Goal: Check status: Check status

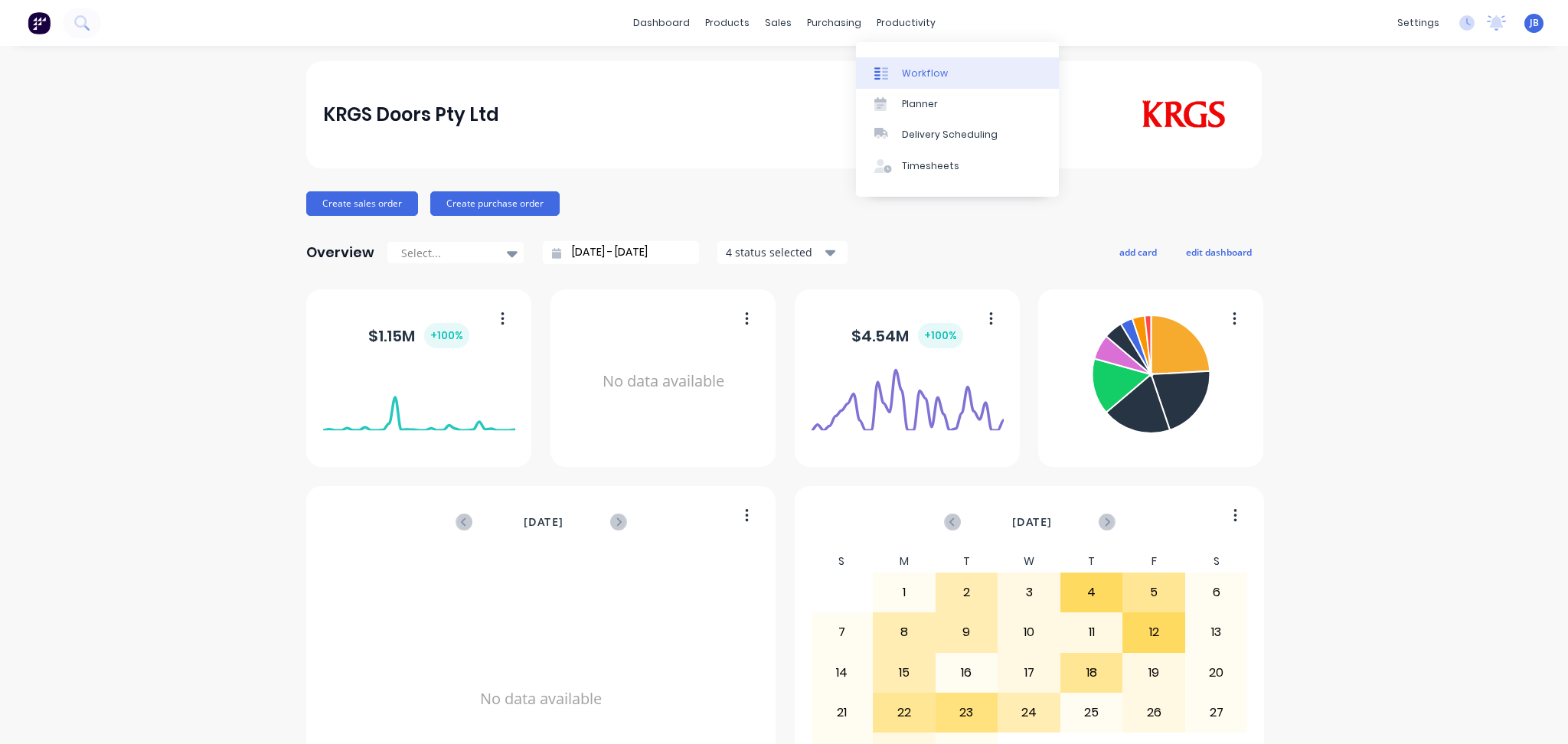
click at [925, 77] on div "Workflow" at bounding box center [925, 74] width 46 height 14
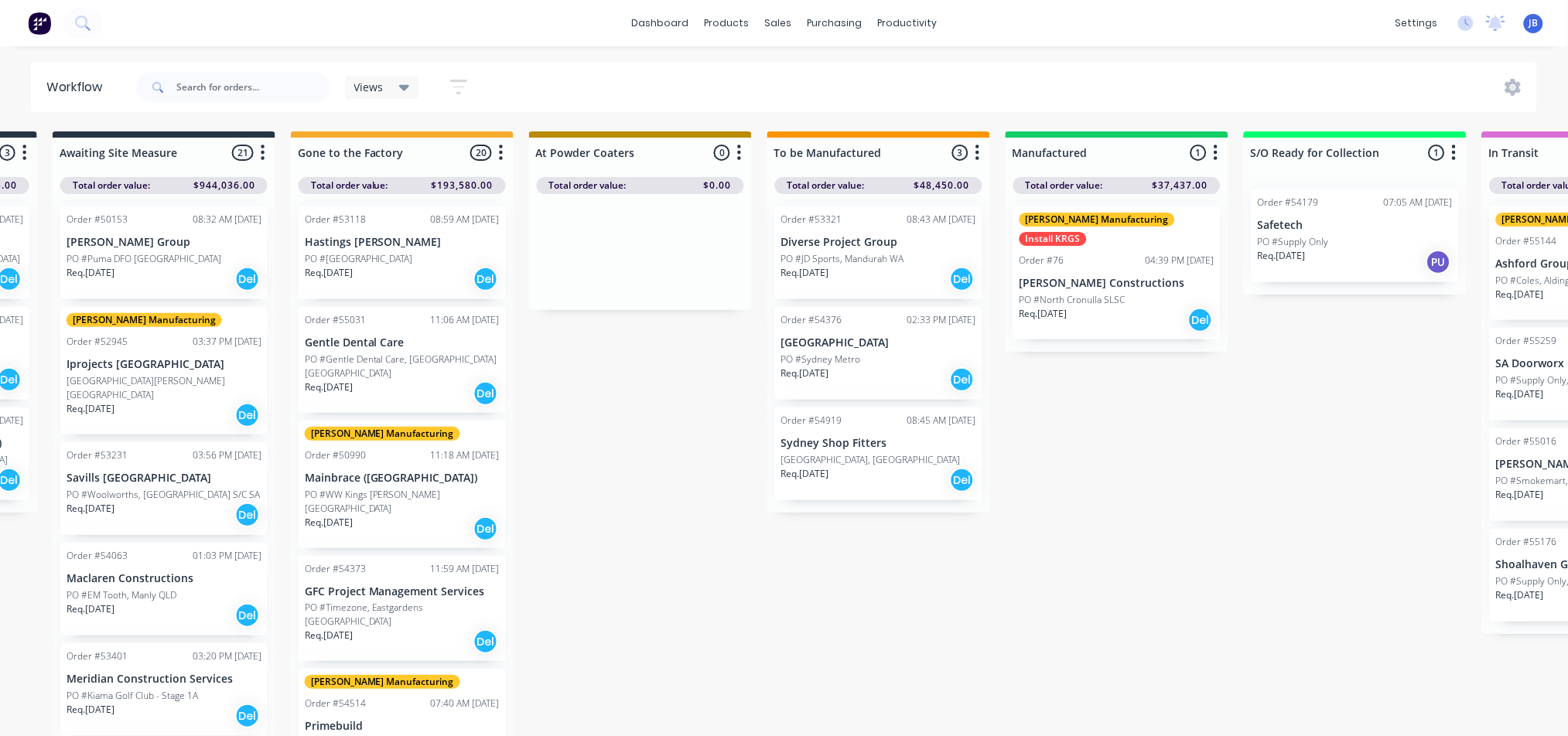
scroll to position [0, 707]
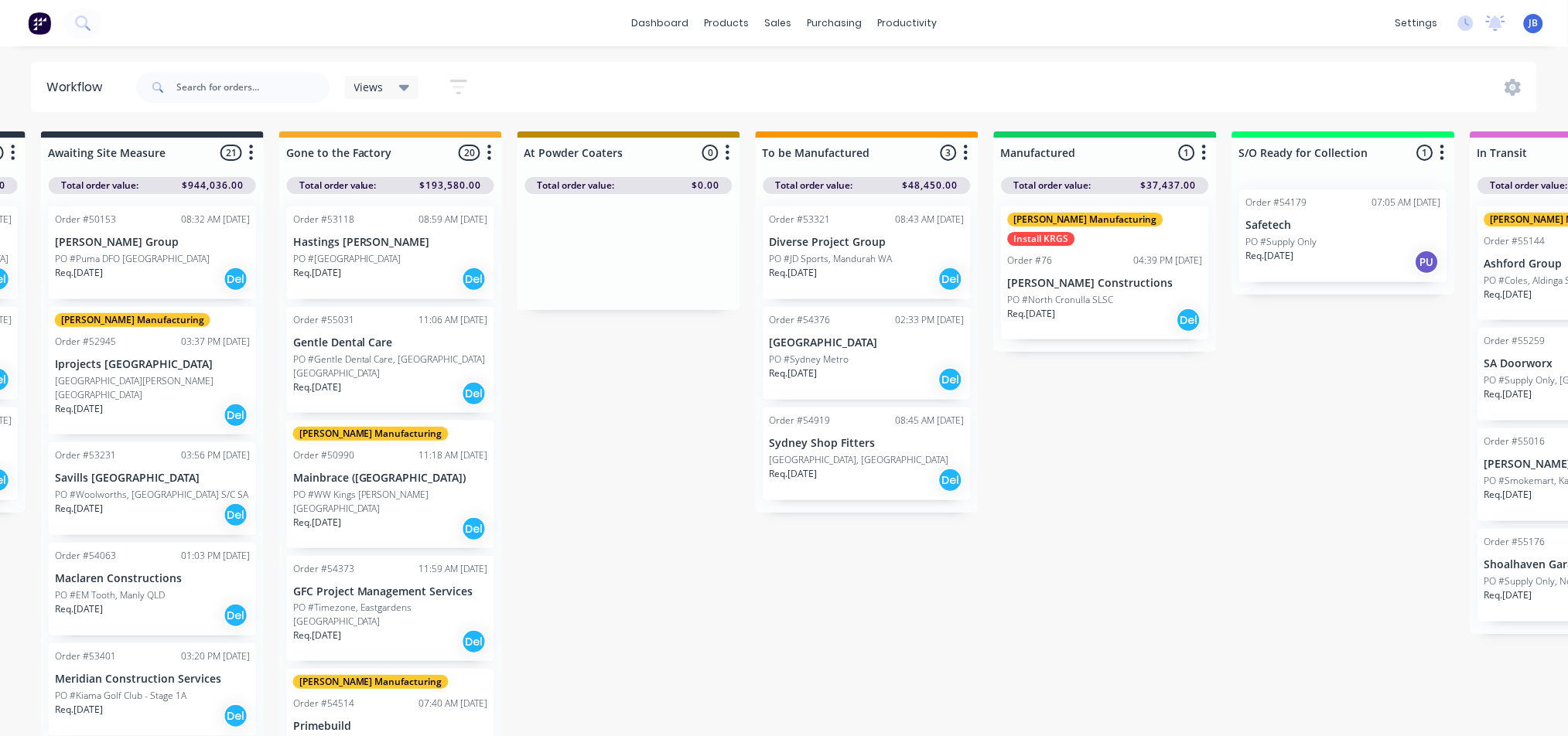
click at [417, 272] on div "Req. [DATE] Del" at bounding box center [391, 279] width 195 height 26
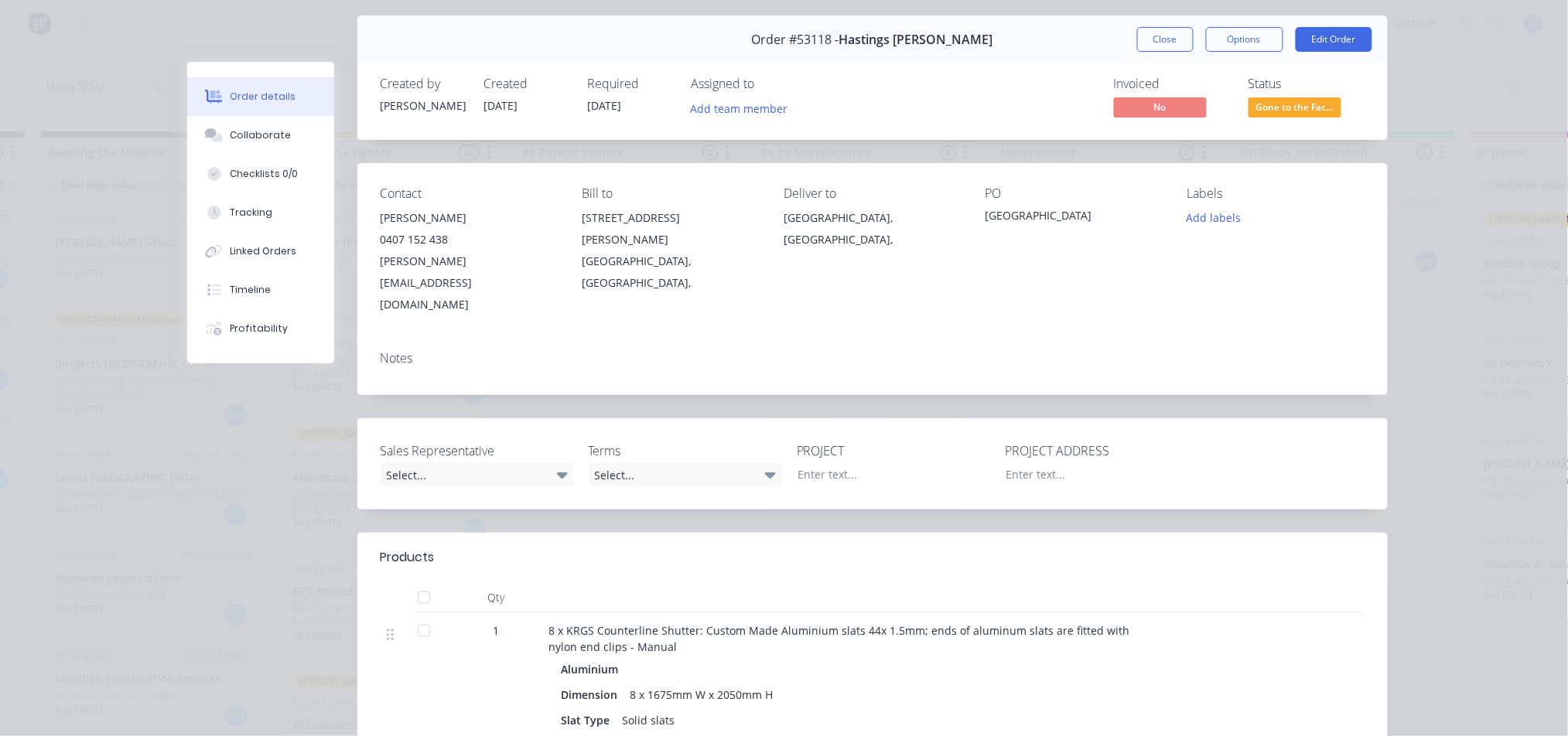
scroll to position [0, 0]
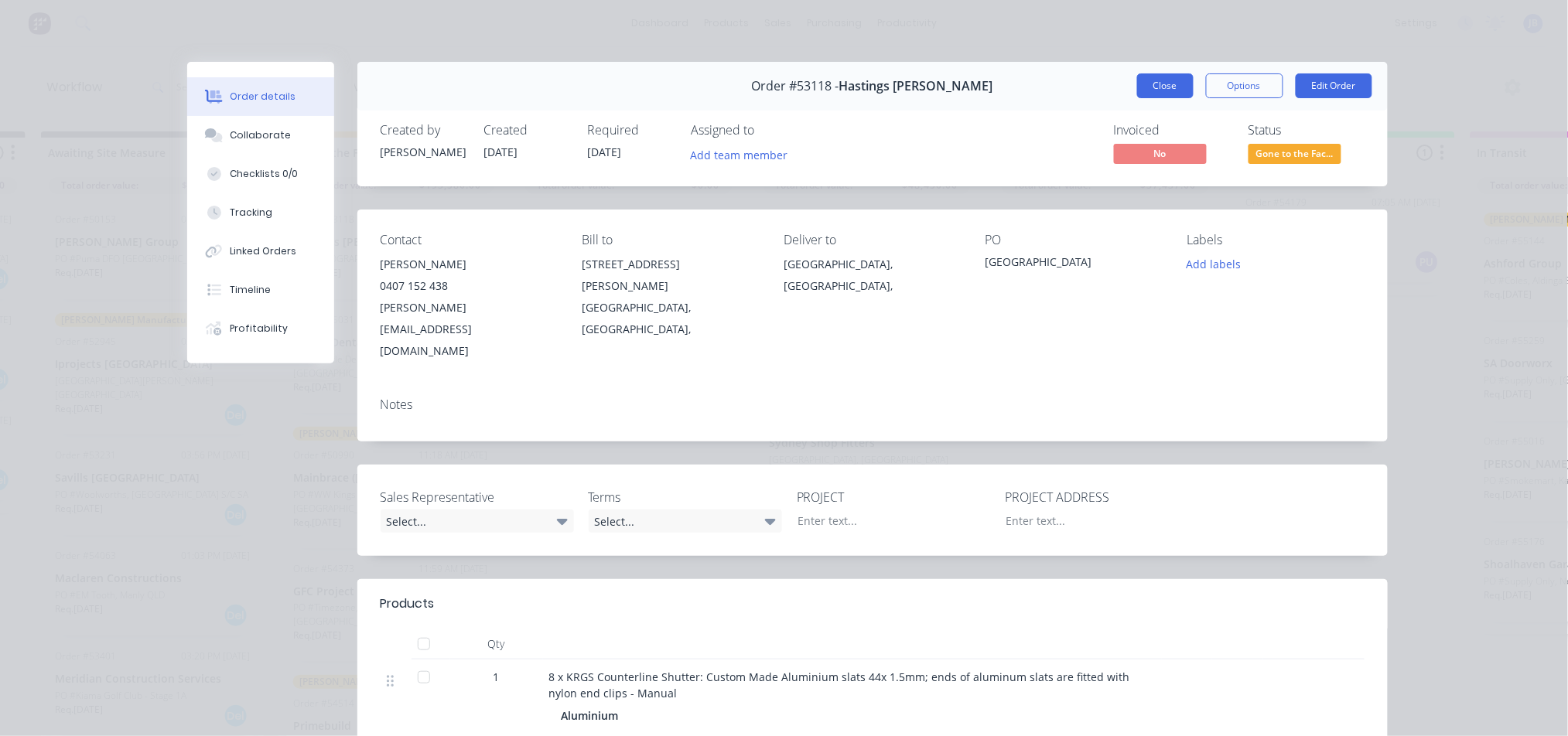
click at [1145, 93] on button "Close" at bounding box center [1166, 86] width 56 height 25
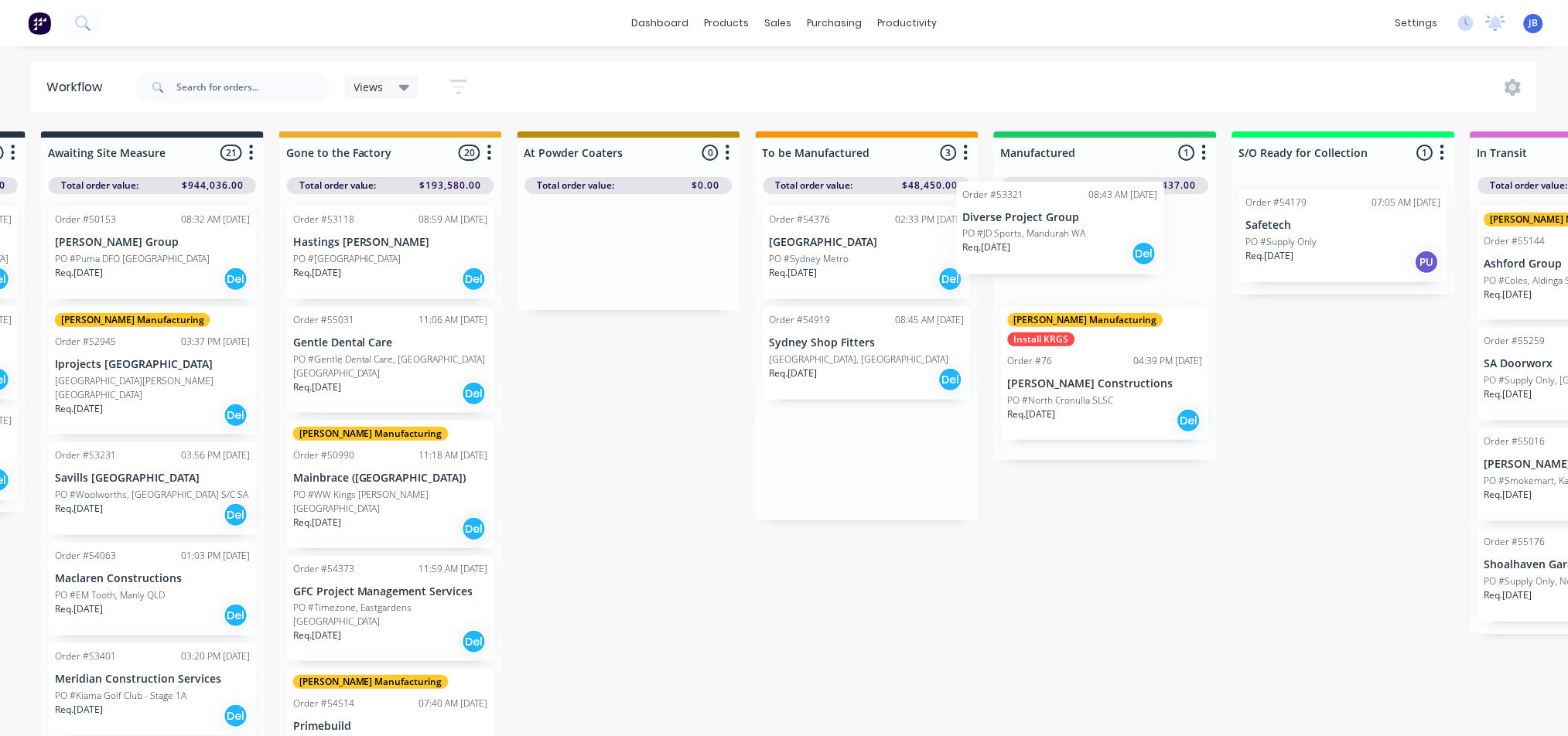
drag, startPoint x: 856, startPoint y: 274, endPoint x: 1063, endPoint y: 251, distance: 208.3
click at [1063, 251] on div "Submitted 0 Status colour #273444 hex #273444 Save Cancel Summaries Total order…" at bounding box center [1020, 437] width 3478 height 613
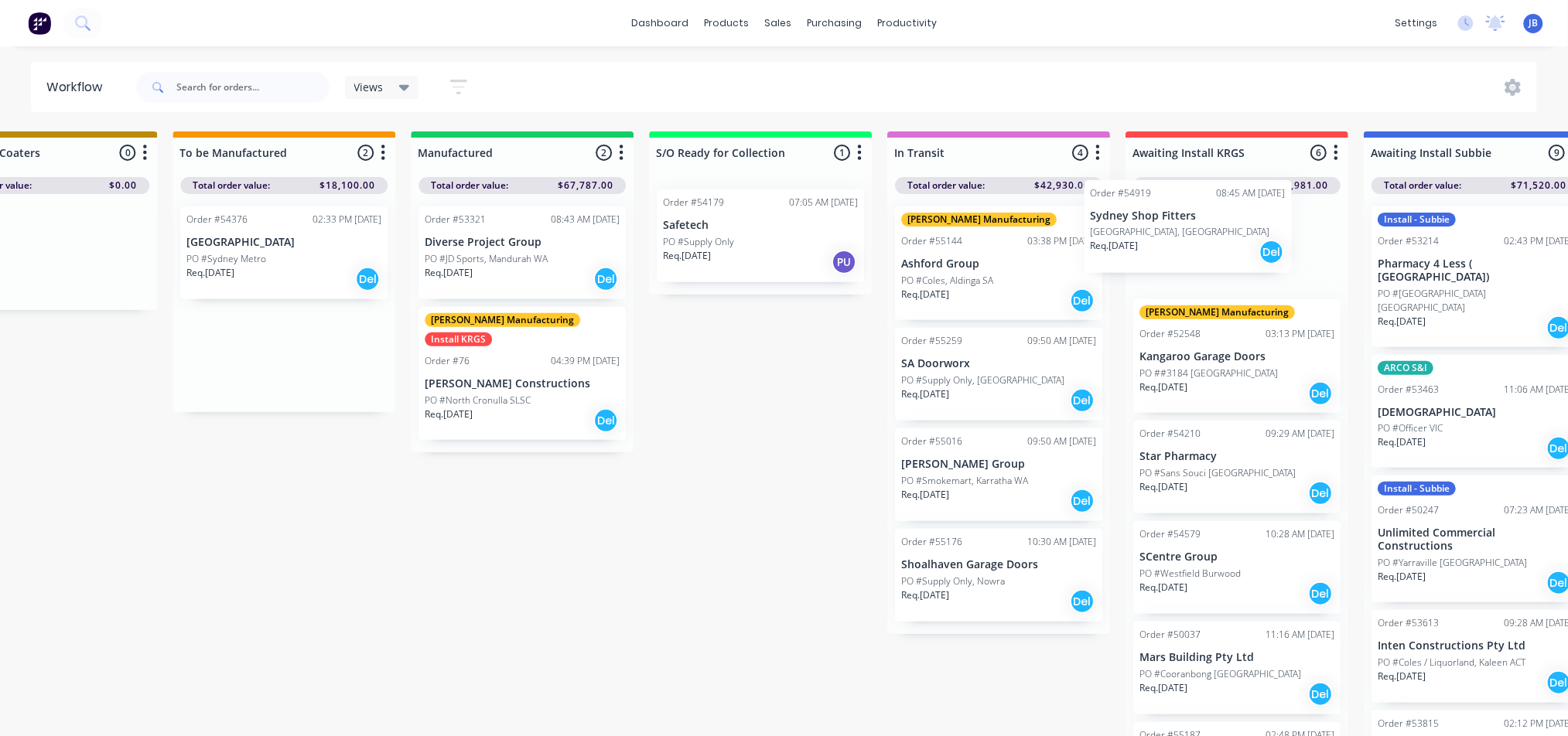
drag, startPoint x: 884, startPoint y: 360, endPoint x: 1210, endPoint y: 233, distance: 349.9
click at [1210, 233] on div "Submitted 0 Status colour #273444 hex #273444 Save Cancel Summaries Total order…" at bounding box center [436, 437] width 3478 height 613
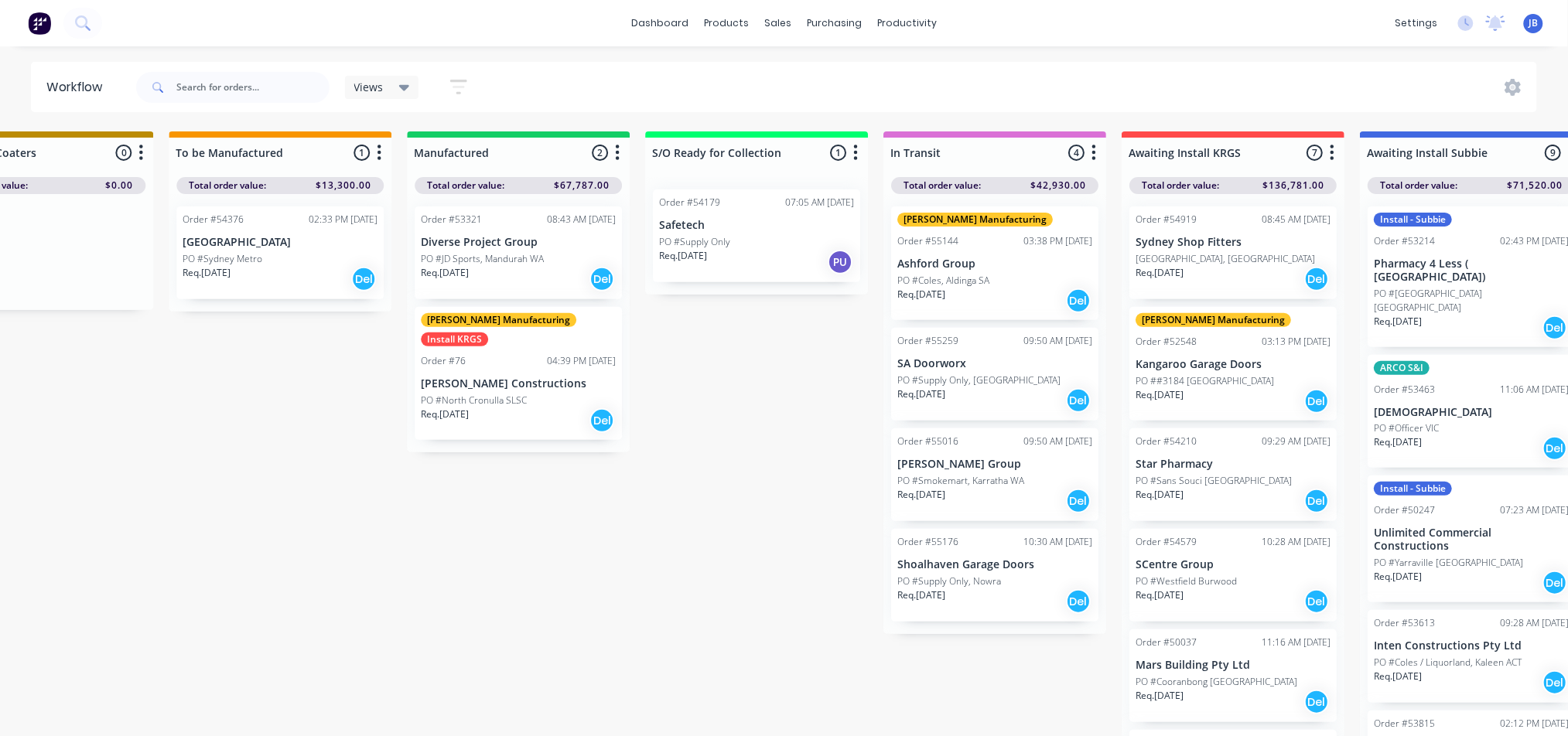
click at [231, 264] on p "PO #Sydney Metro" at bounding box center [223, 259] width 80 height 14
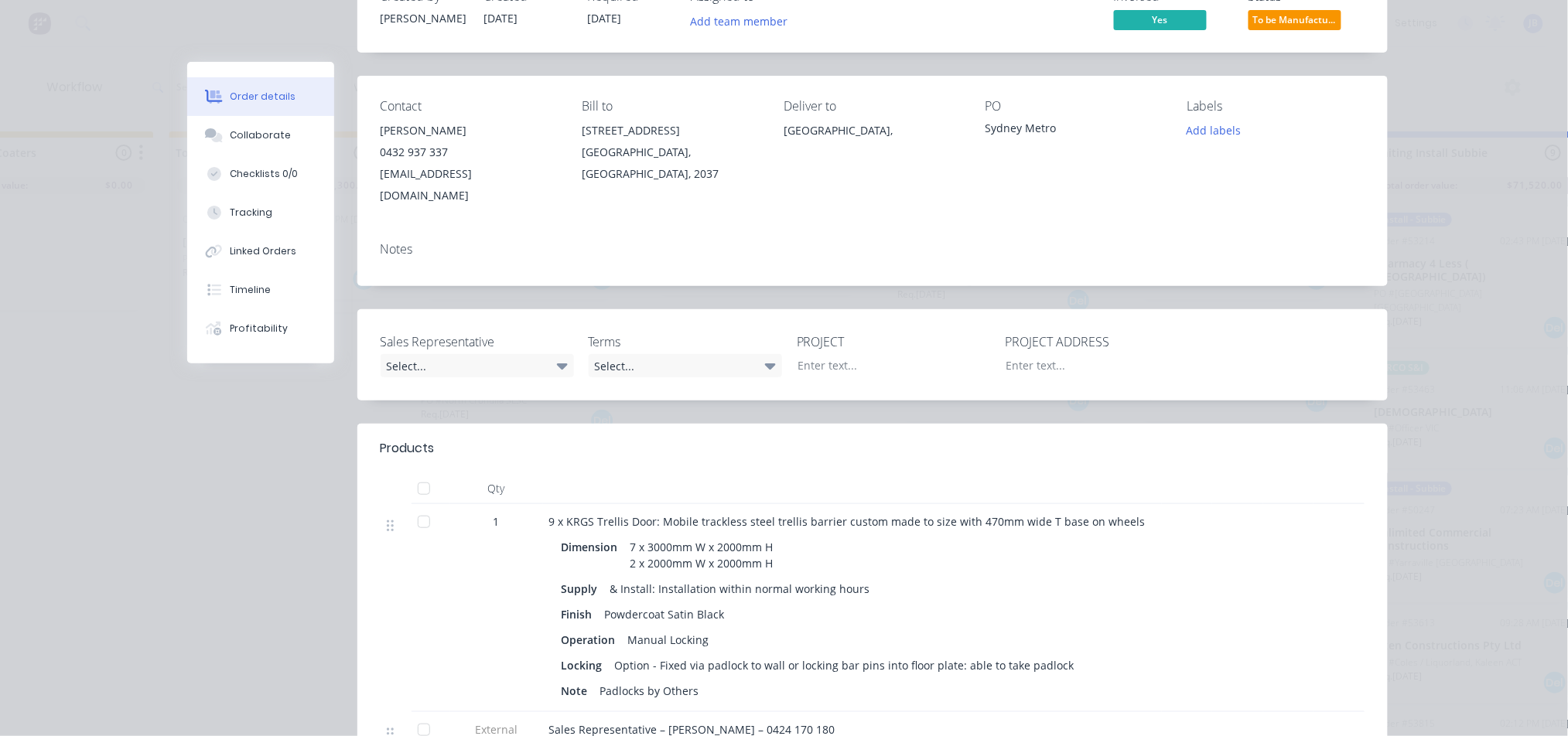
scroll to position [0, 0]
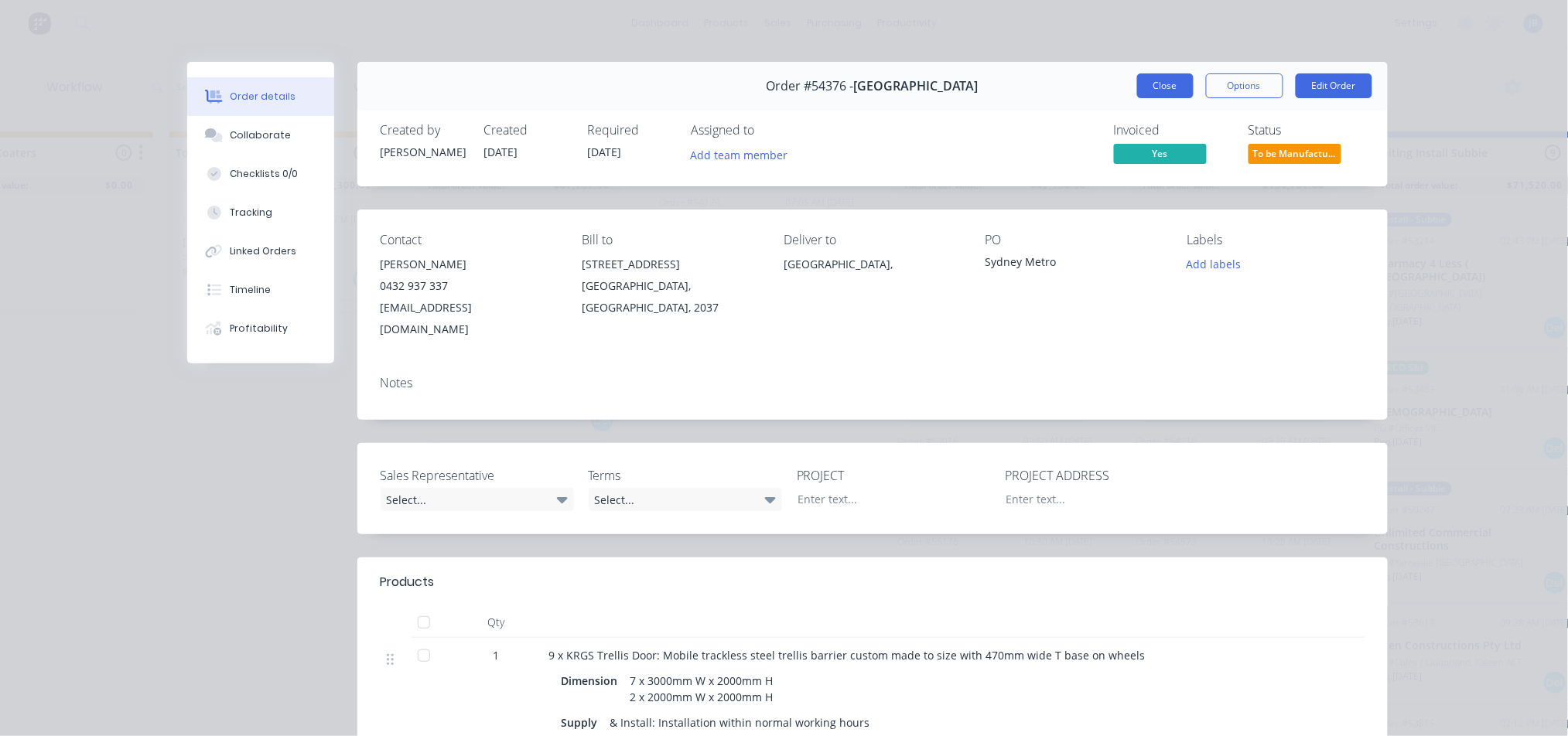
click at [1147, 94] on button "Close" at bounding box center [1166, 86] width 56 height 25
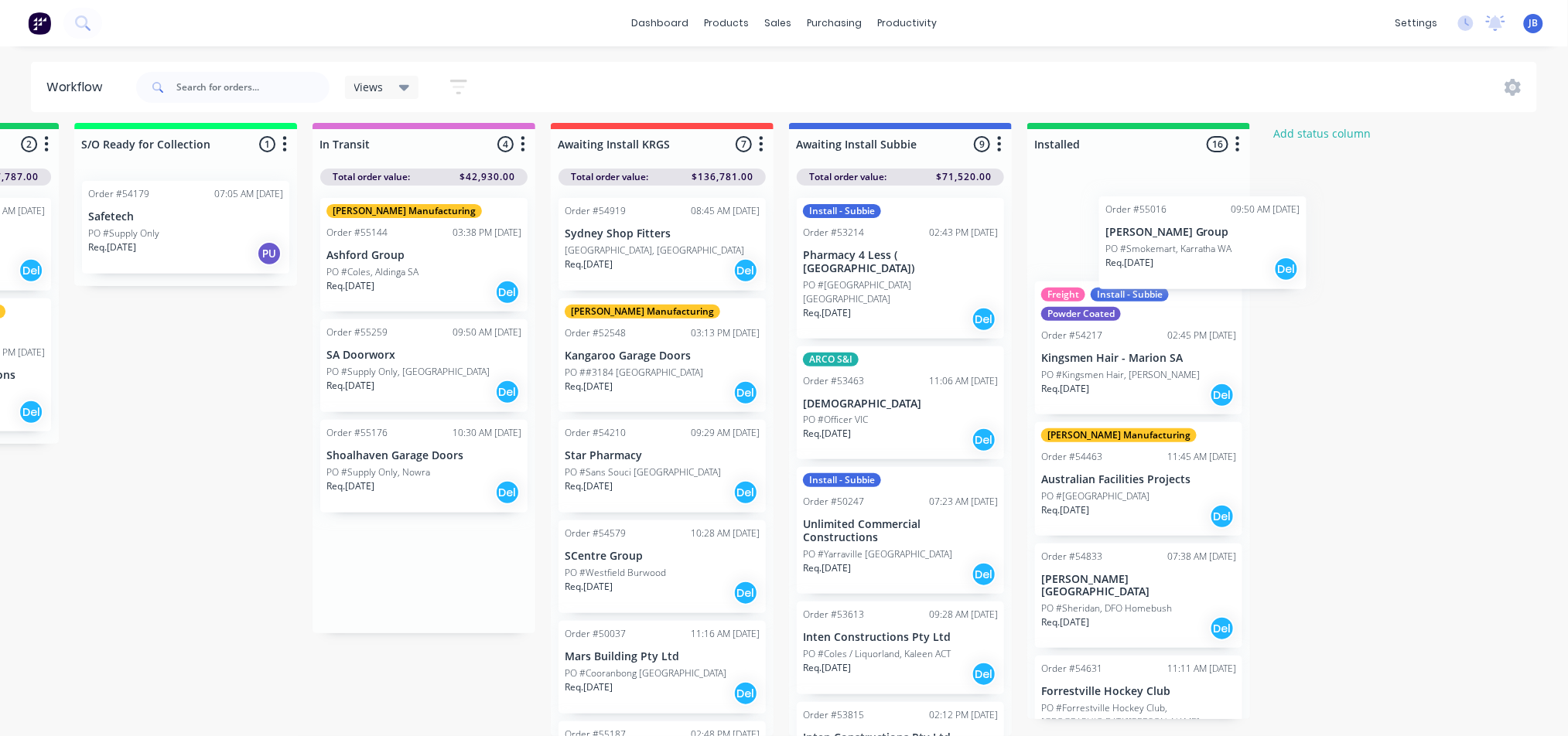
scroll to position [23, 1871]
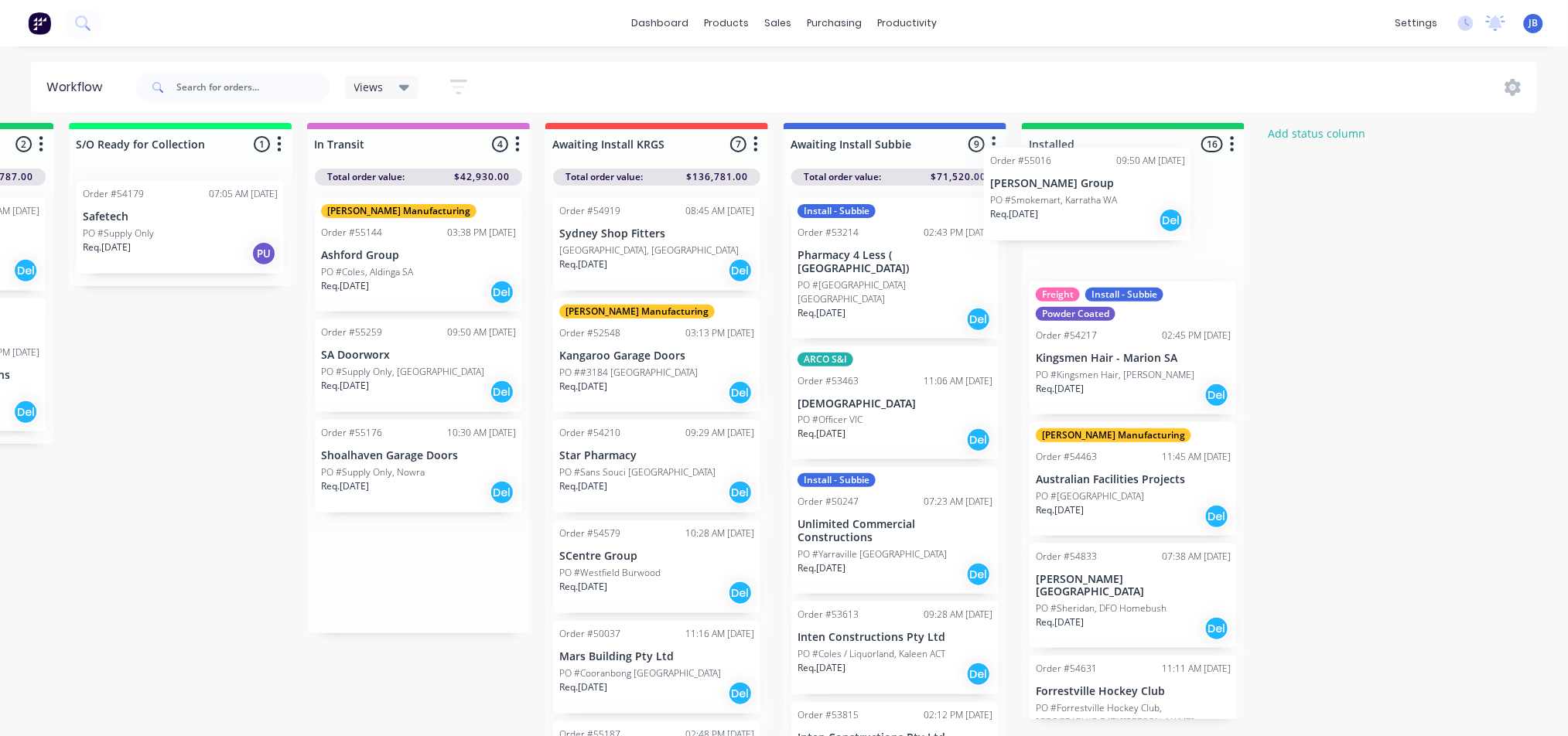
drag, startPoint x: 782, startPoint y: 450, endPoint x: 1049, endPoint y: 195, distance: 369.2
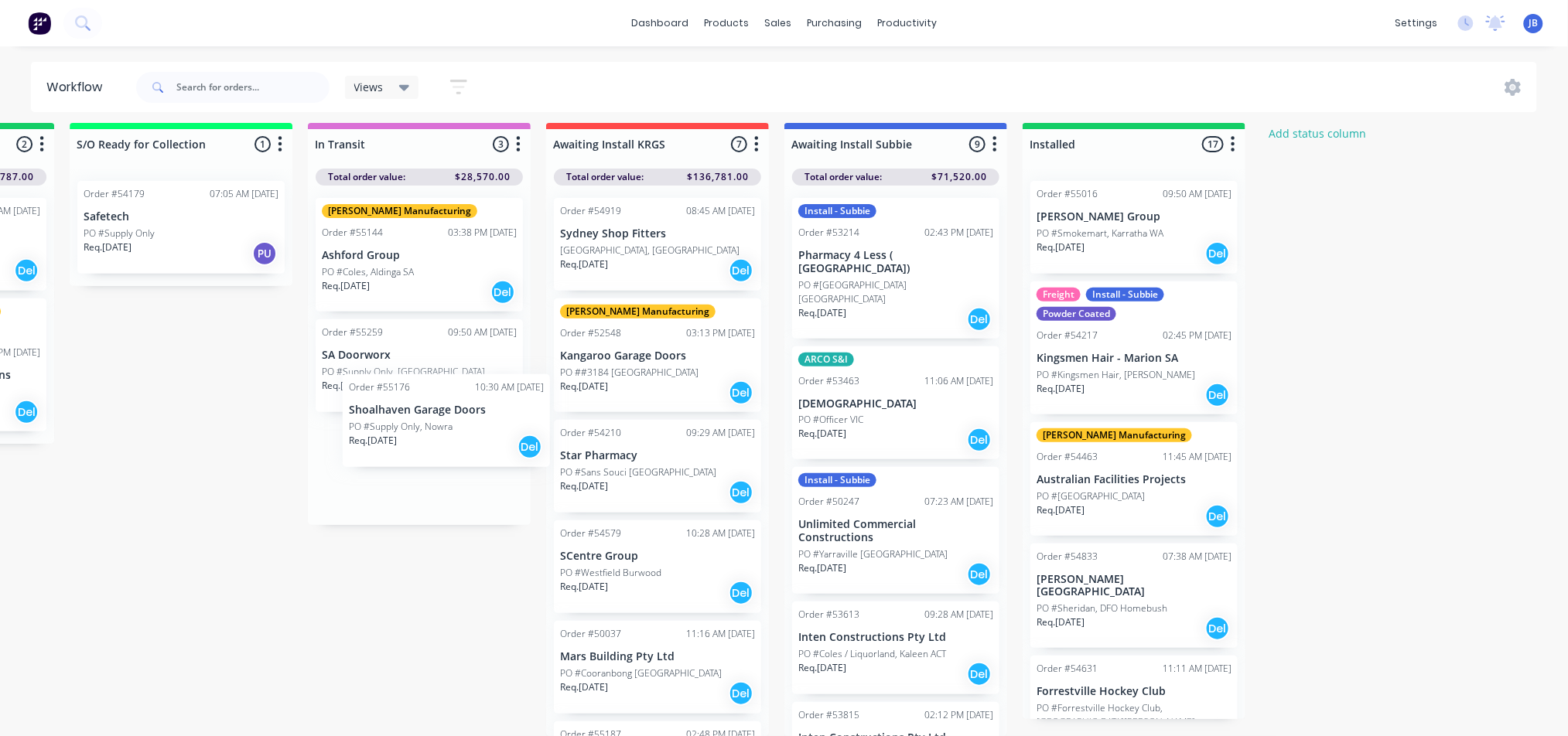
drag, startPoint x: 365, startPoint y: 457, endPoint x: 397, endPoint y: 427, distance: 43.9
click at [397, 427] on div "[PERSON_NAME] Manufacturing Order #55144 03:38 PM [DATE] Ashford Group PO #Cole…" at bounding box center [419, 355] width 223 height 339
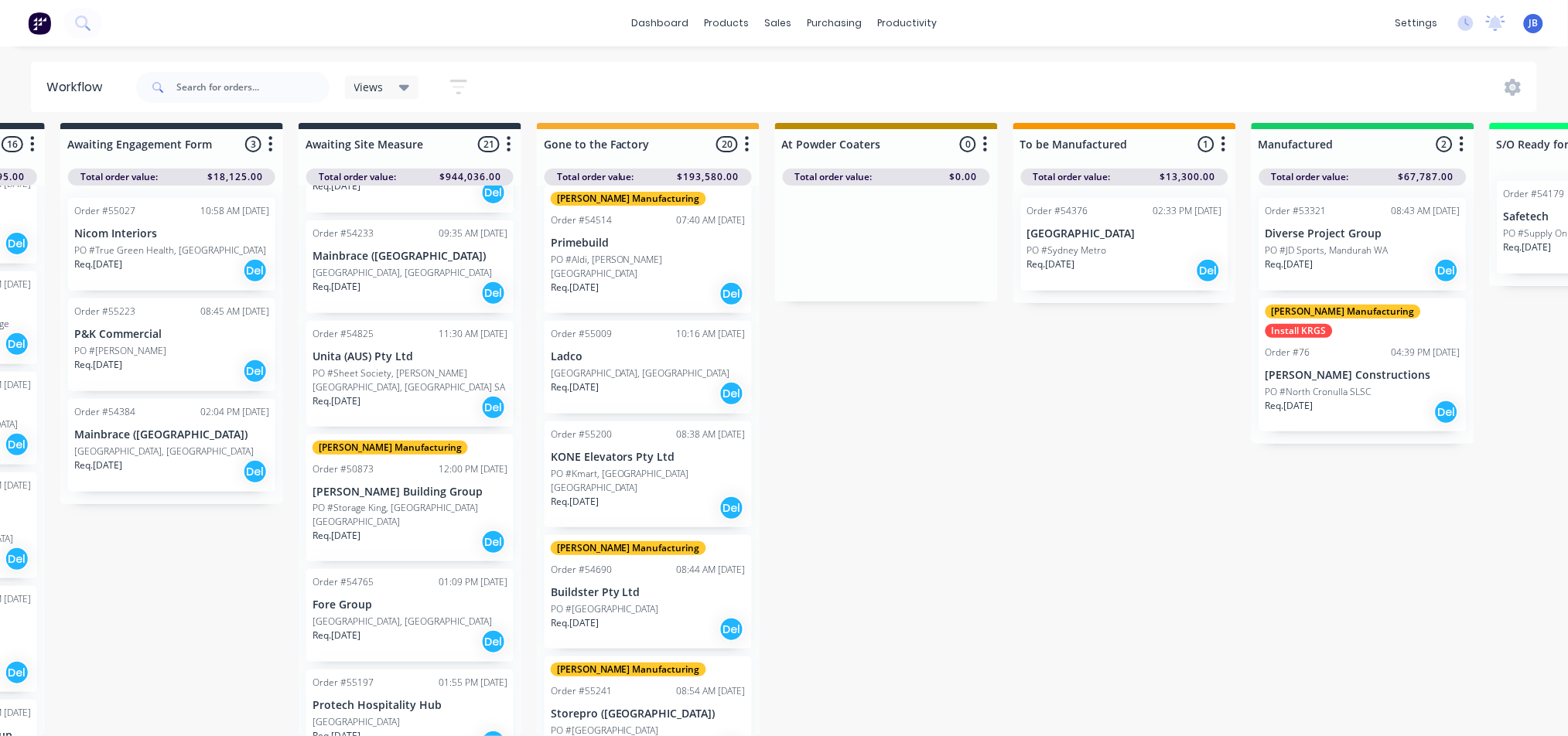
scroll to position [427, 0]
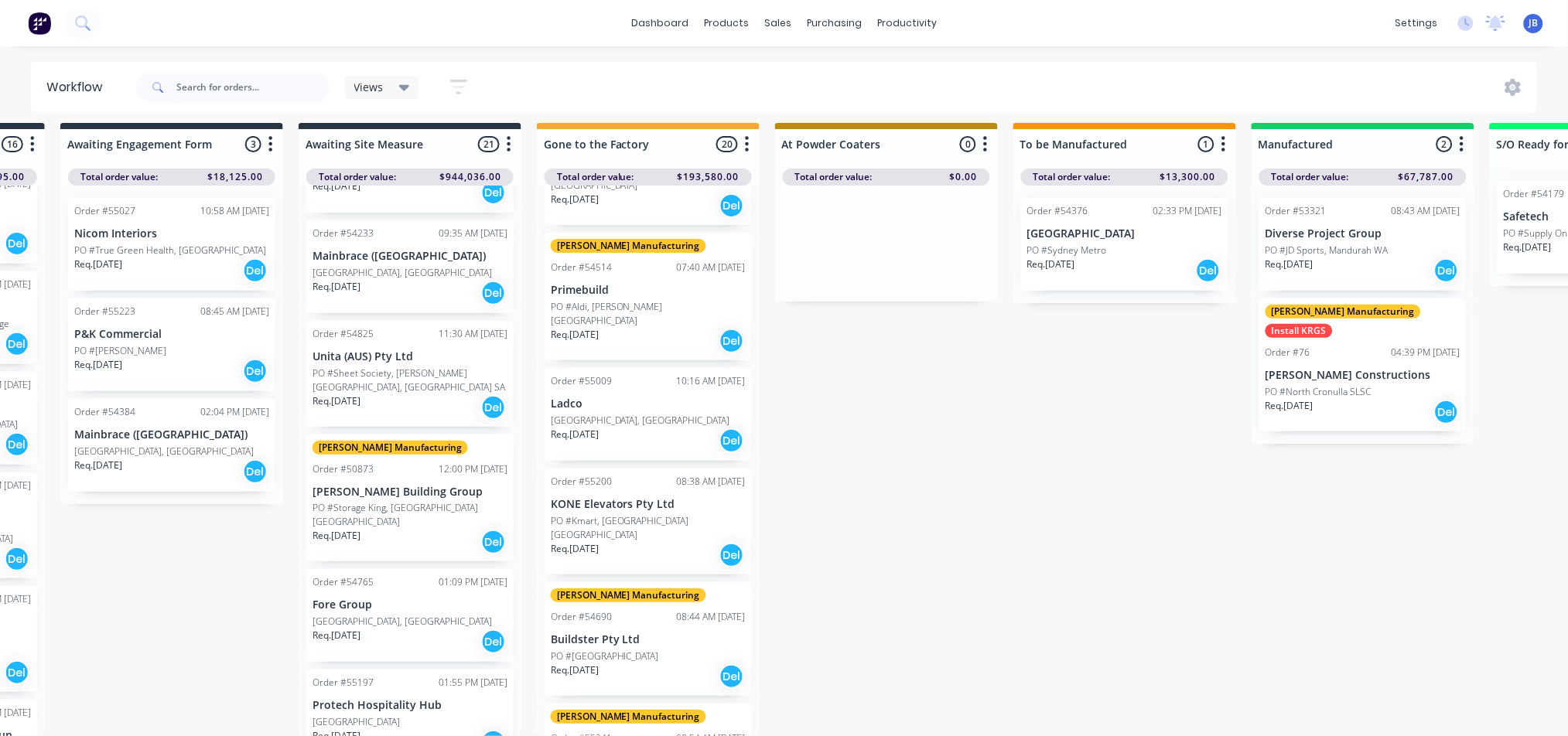
click at [637, 368] on div "Order #55009 10:16 AM [DATE] [GEOGRAPHIC_DATA], [GEOGRAPHIC_DATA] Req. [DATE] D…" at bounding box center [648, 415] width 208 height 93
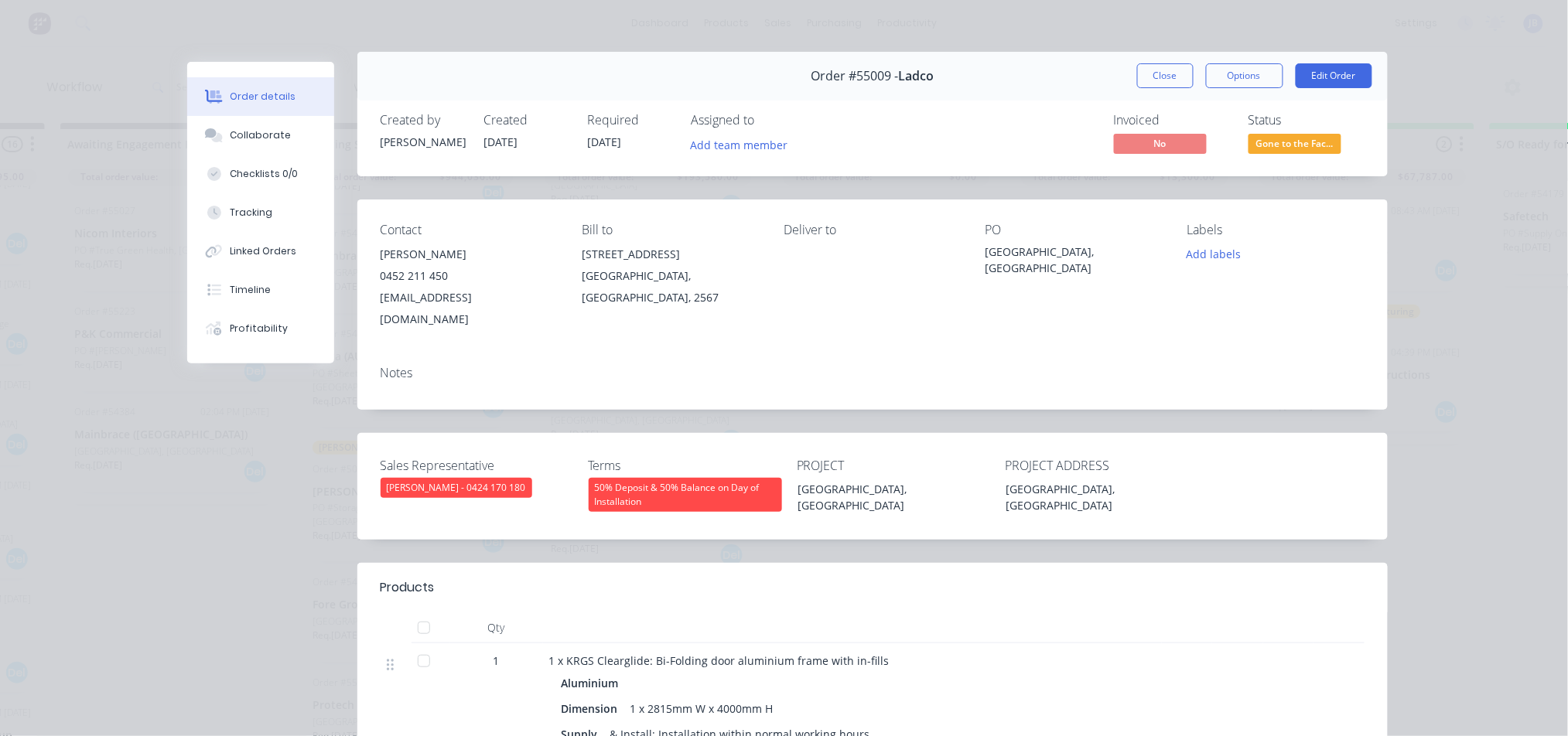
scroll to position [0, 0]
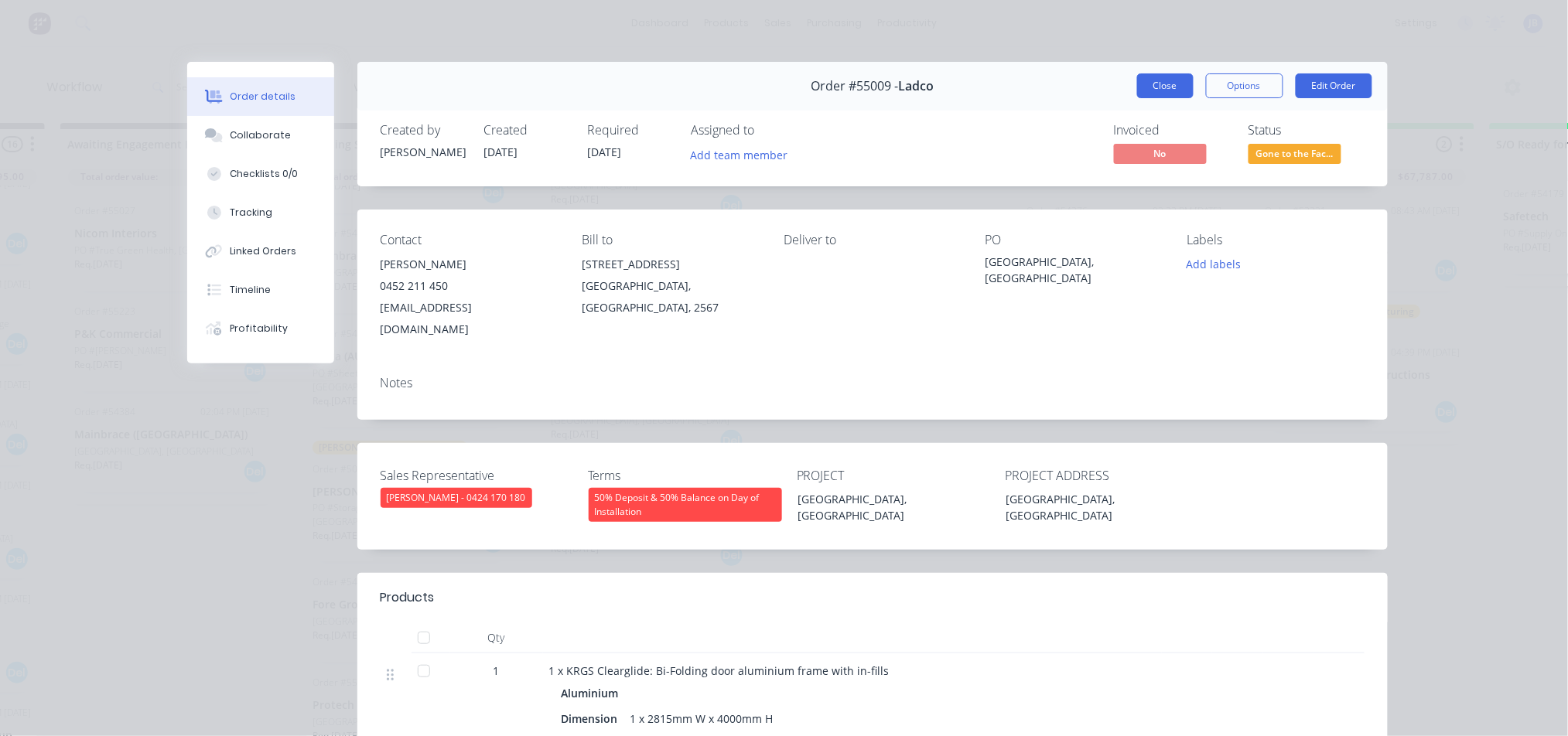
click at [1152, 85] on button "Close" at bounding box center [1166, 86] width 56 height 25
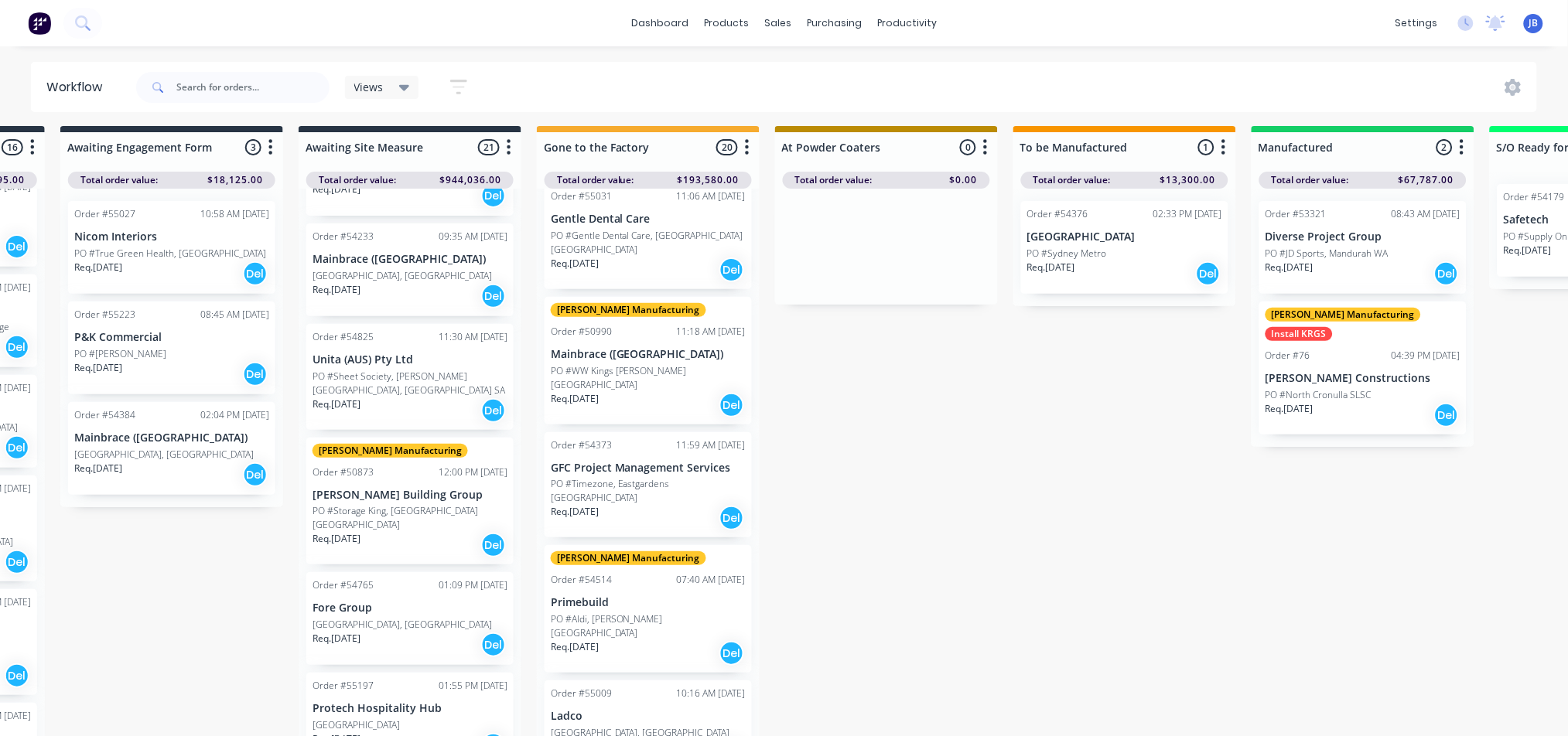
scroll to position [0, 450]
